Goal: Transaction & Acquisition: Subscribe to service/newsletter

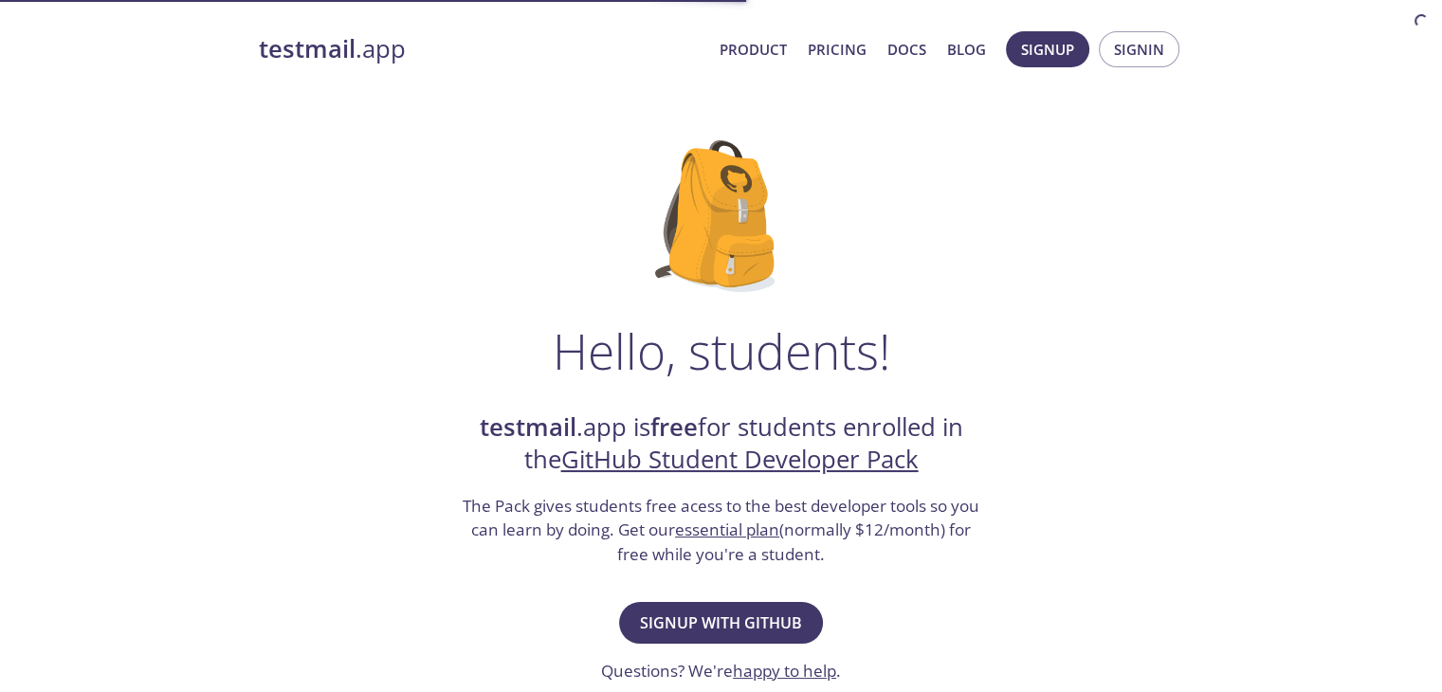
scroll to position [242, 0]
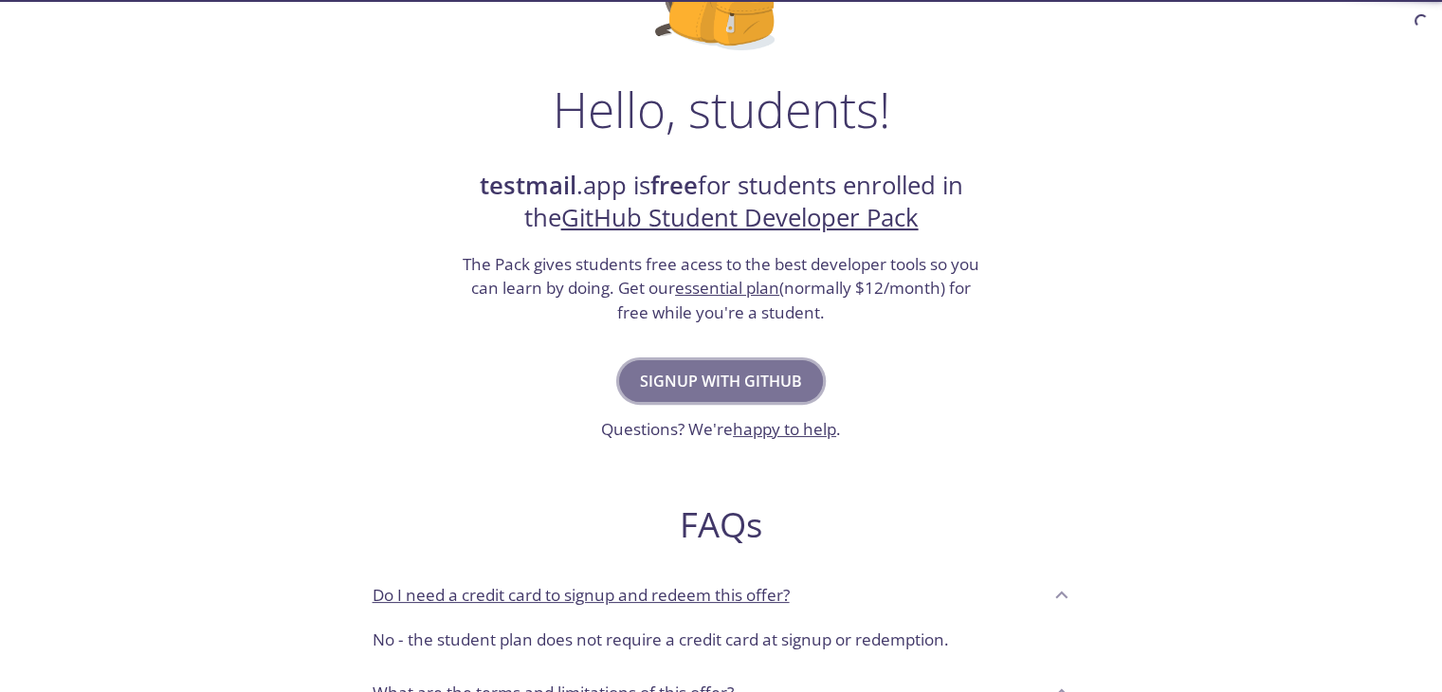
click at [710, 380] on span "Signup with GitHub" at bounding box center [721, 381] width 162 height 27
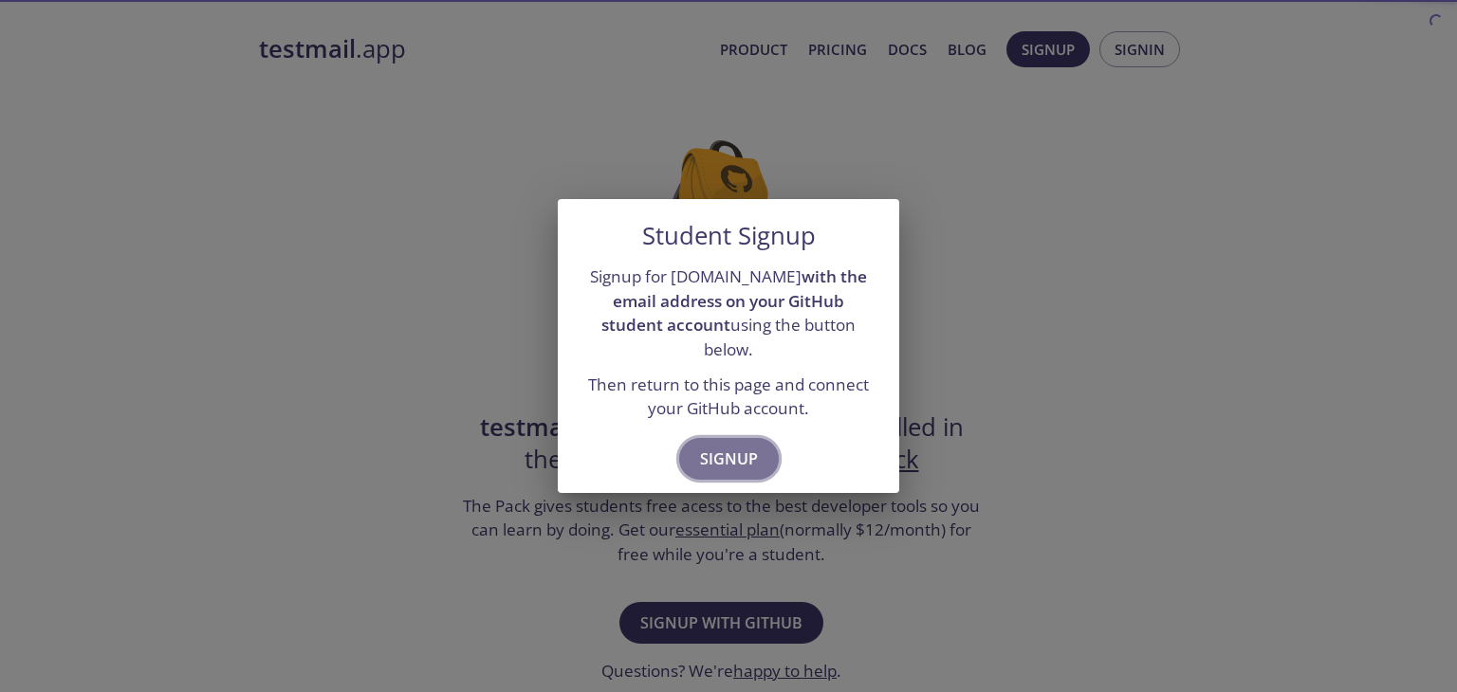
click at [728, 456] on span "Signup" at bounding box center [729, 459] width 58 height 27
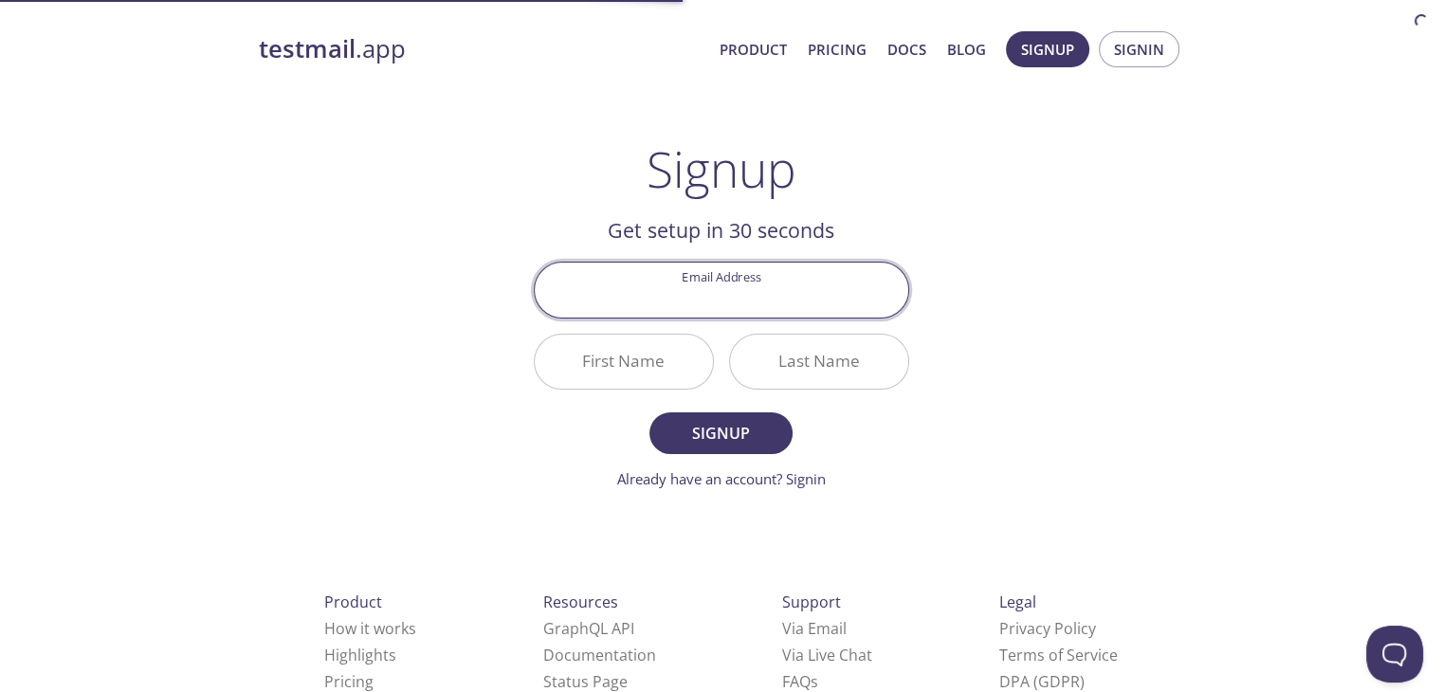
click at [750, 290] on input "Email Address" at bounding box center [722, 290] width 374 height 54
type input "[EMAIL_ADDRESS][DOMAIN_NAME]"
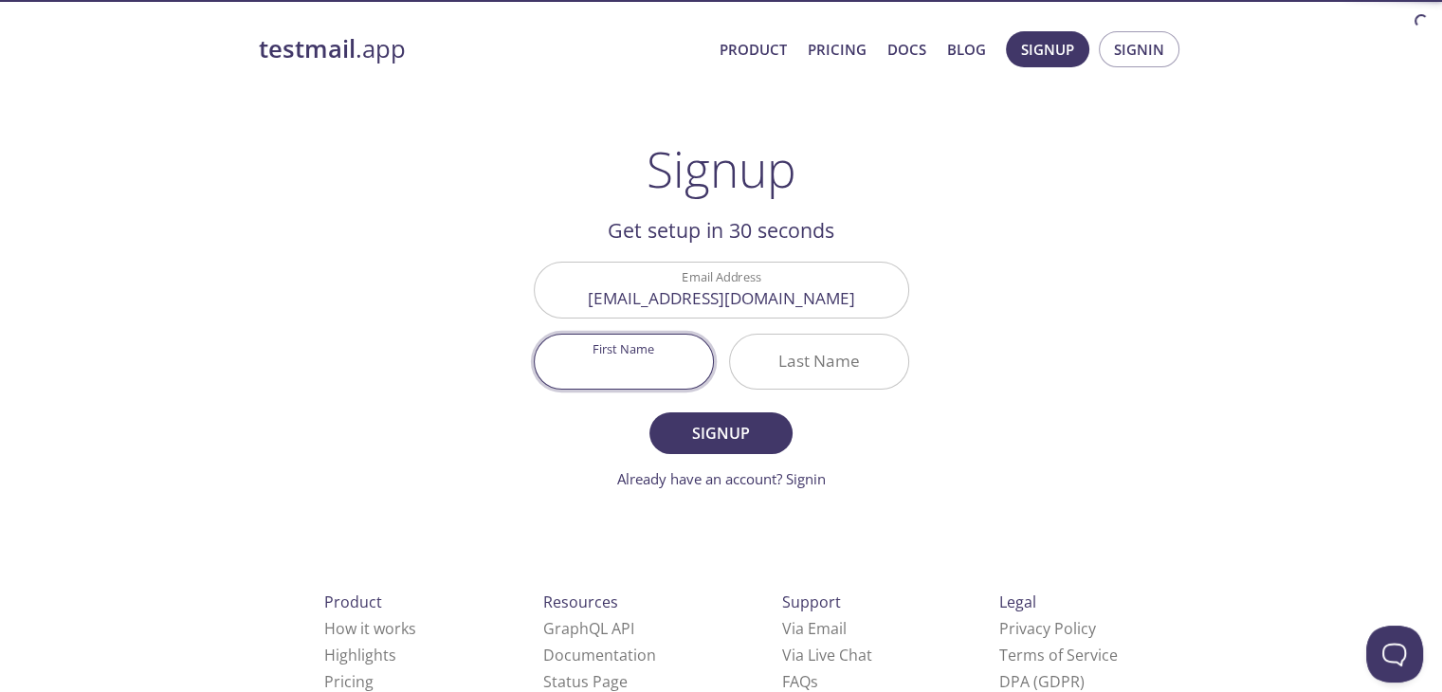
click at [625, 359] on input "First Name" at bounding box center [624, 362] width 178 height 54
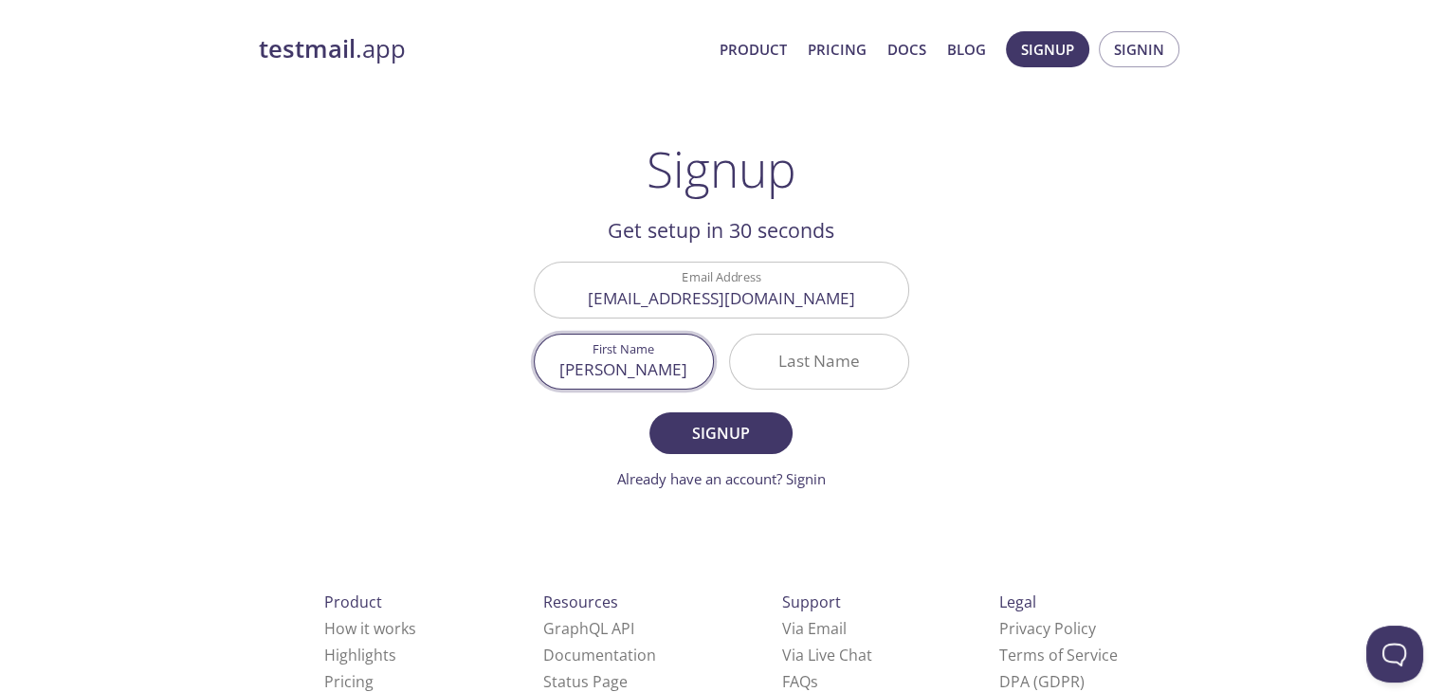
type input "[PERSON_NAME]"
click at [786, 364] on input "Last Name" at bounding box center [819, 362] width 178 height 54
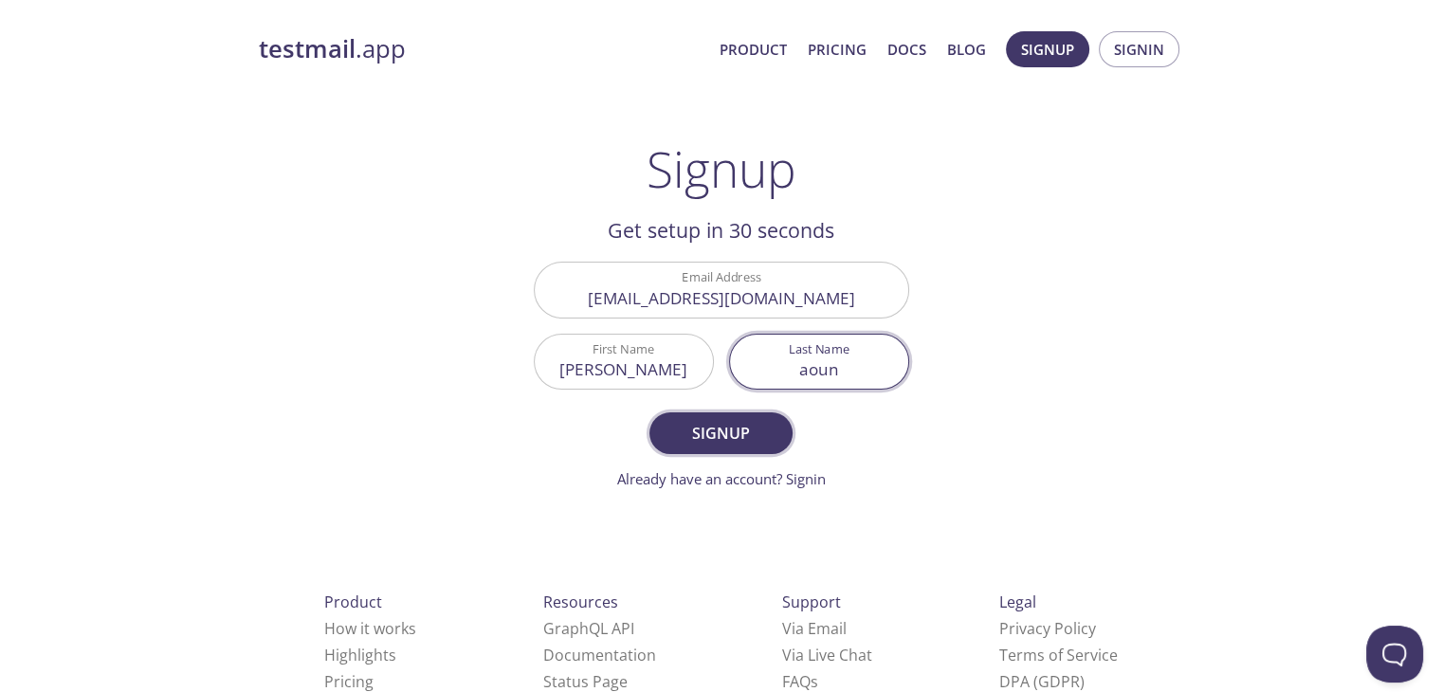
type input "aoun"
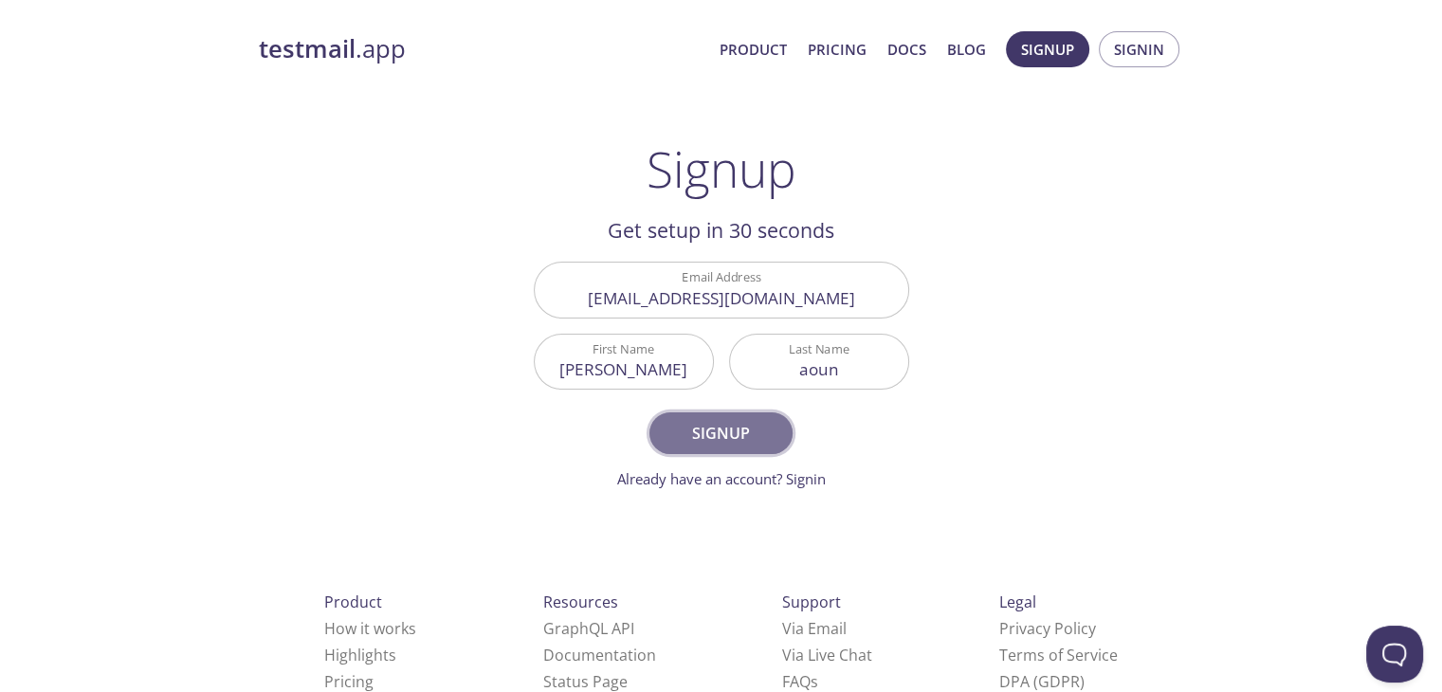
click at [728, 440] on span "Signup" at bounding box center [720, 433] width 101 height 27
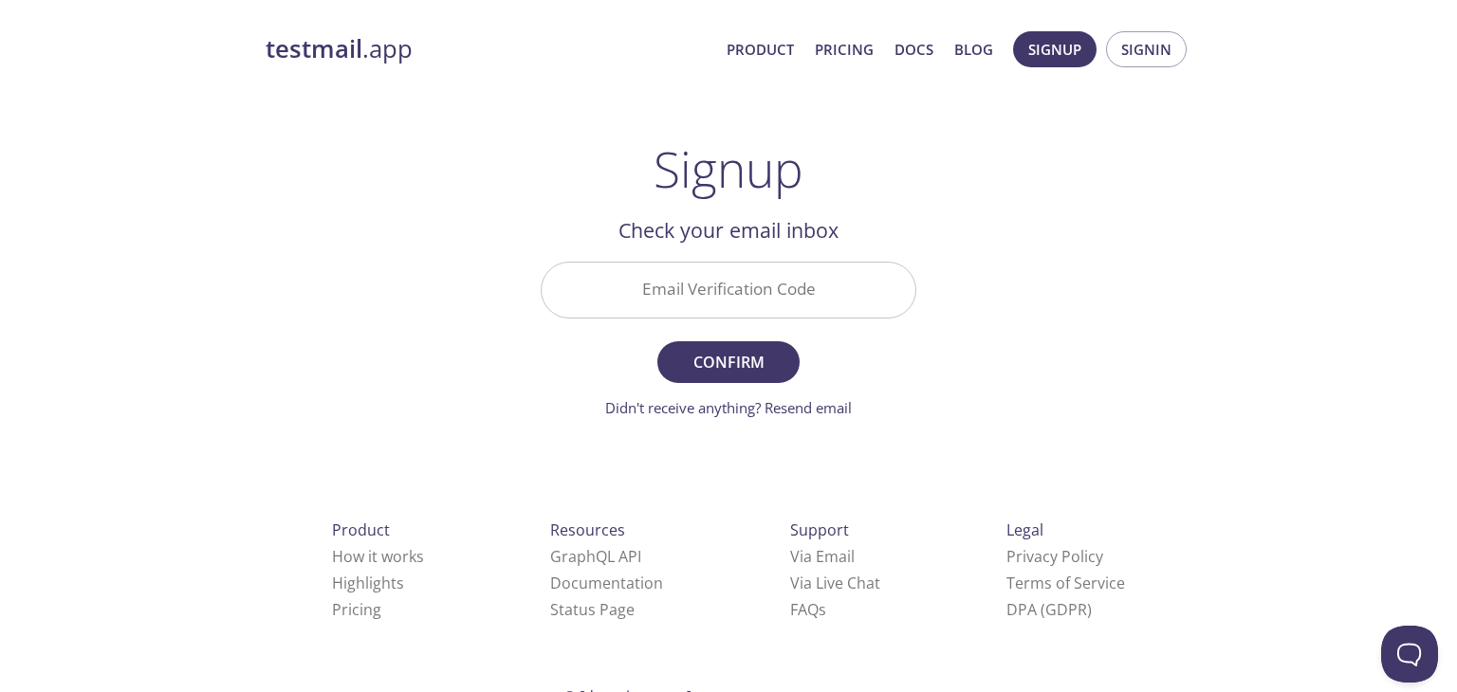
click at [760, 283] on input "Email Verification Code" at bounding box center [729, 290] width 374 height 54
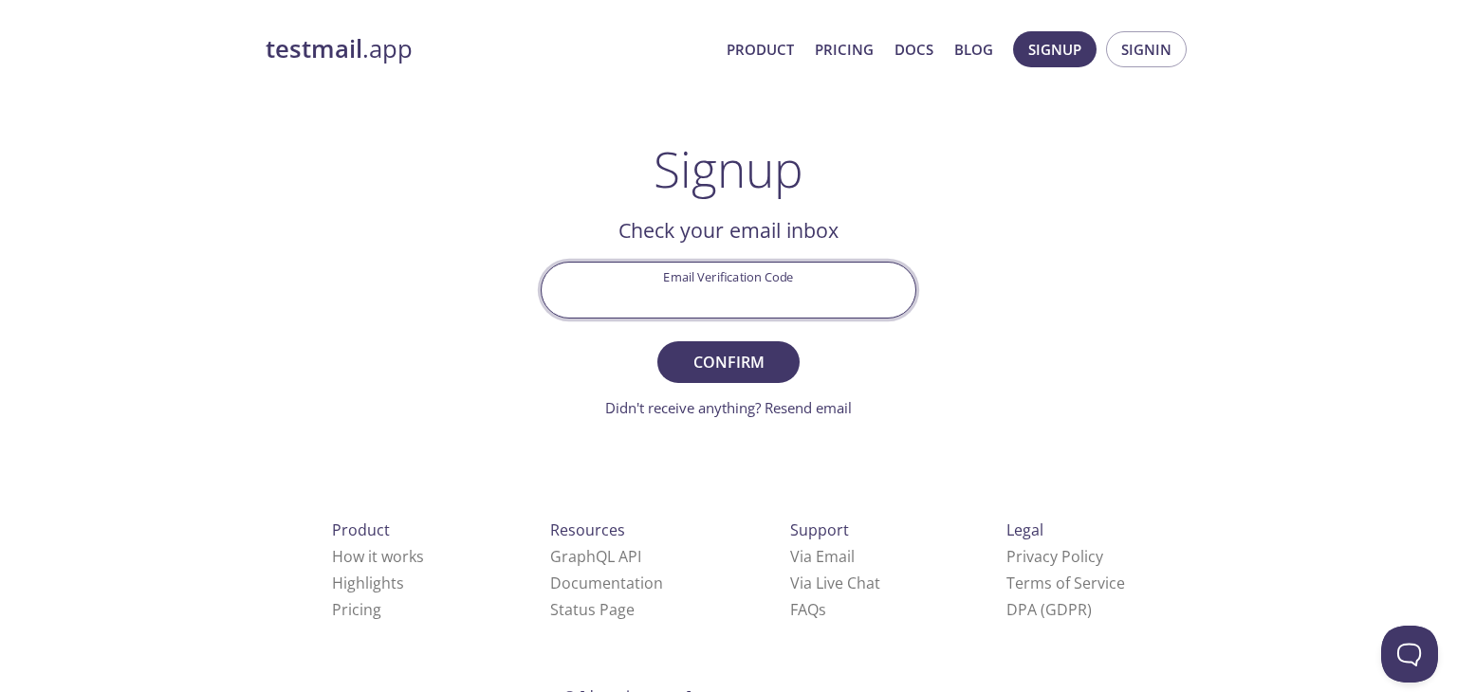
paste input "BDTNKK9"
type input "BDTNKK9"
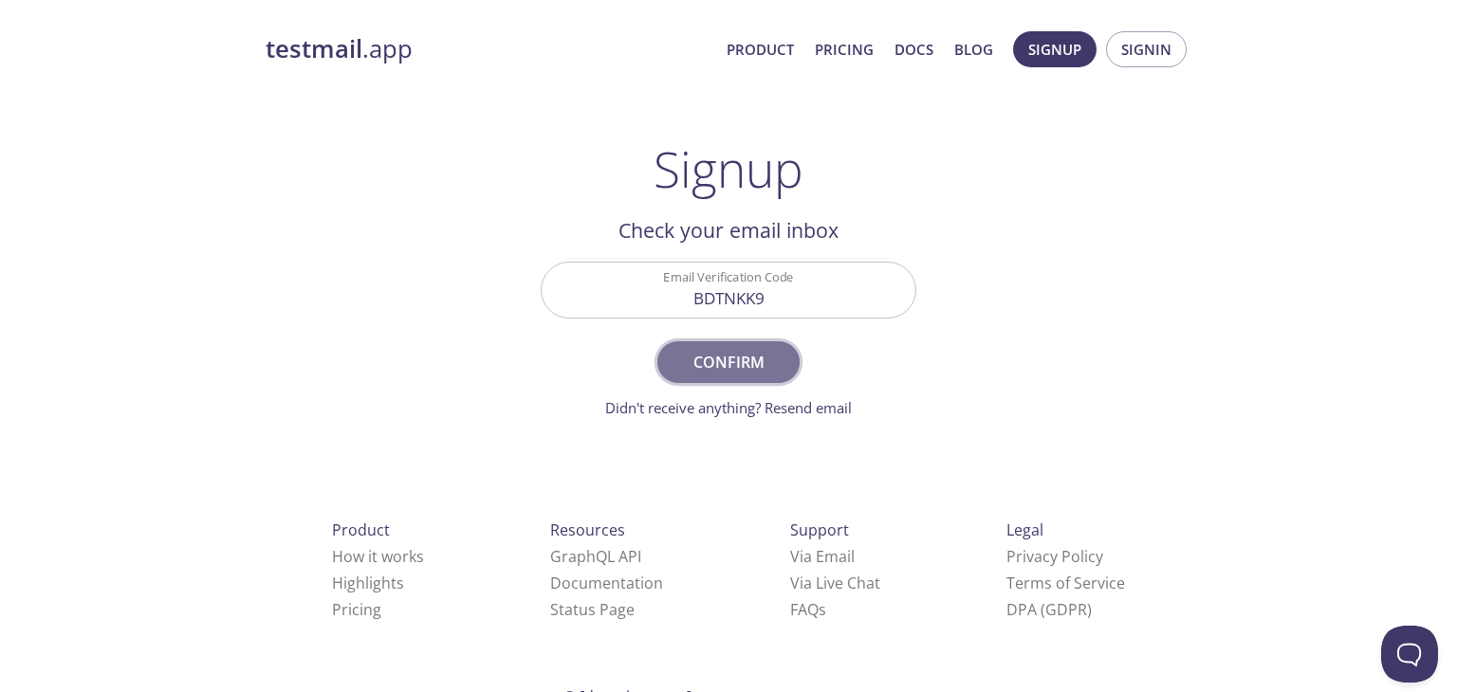
click at [720, 371] on span "Confirm" at bounding box center [728, 362] width 101 height 27
